Goal: Information Seeking & Learning: Learn about a topic

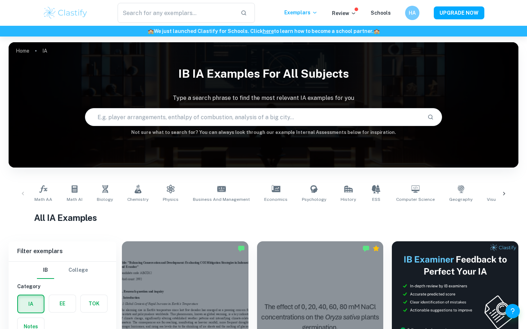
scroll to position [242, 0]
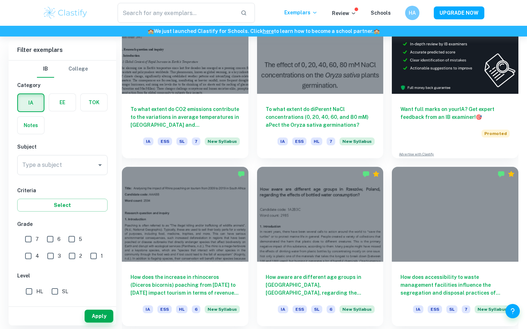
click at [91, 96] on label "button" at bounding box center [94, 102] width 27 height 17
click at [0, 0] on input "radio" at bounding box center [0, 0] width 0 height 0
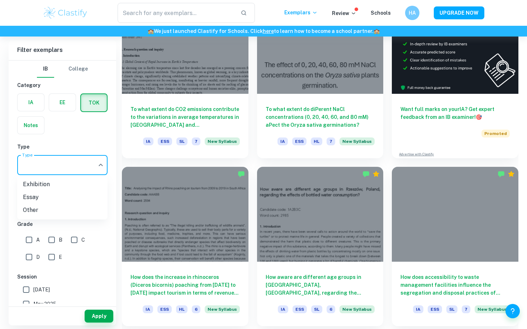
click at [69, 201] on li "Essay" at bounding box center [62, 197] width 90 height 13
type input "Essay"
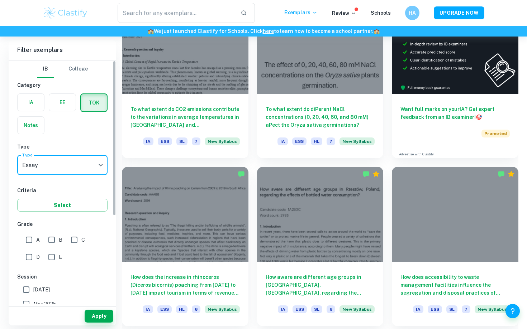
click at [29, 243] on input "A" at bounding box center [29, 240] width 14 height 14
checkbox input "true"
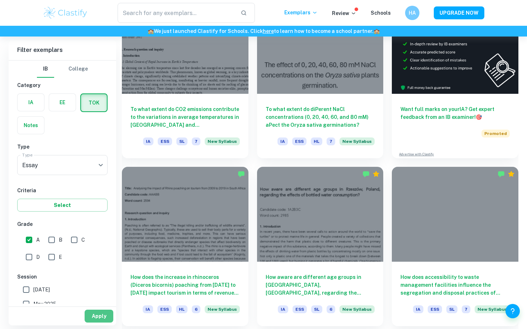
click at [105, 316] on button "Apply" at bounding box center [99, 316] width 29 height 13
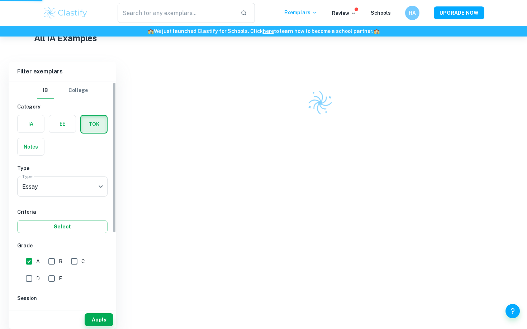
scroll to position [173, 0]
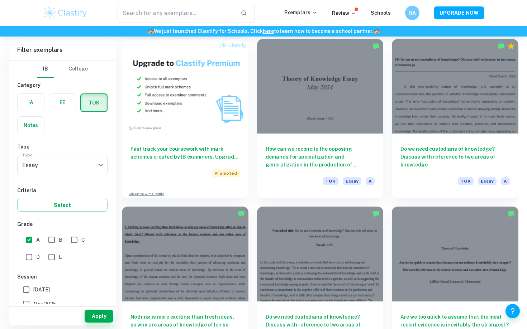
scroll to position [617, 0]
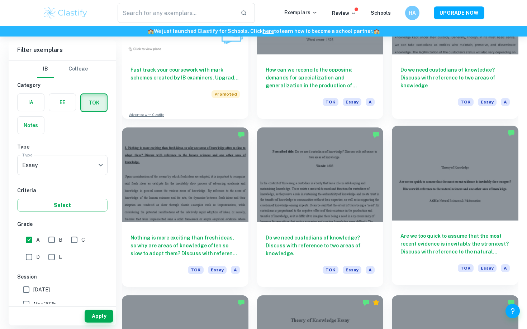
click at [467, 200] on div at bounding box center [455, 173] width 126 height 95
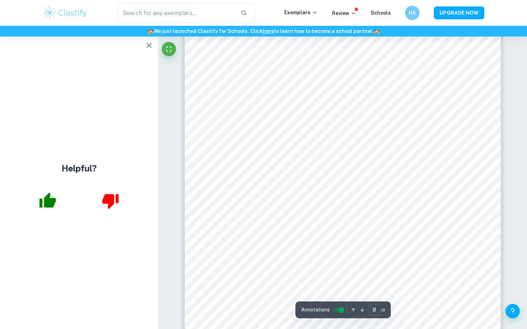
scroll to position [3035, 0]
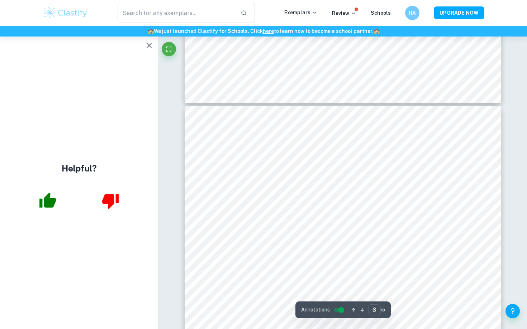
type input "7"
